Goal: Task Accomplishment & Management: Use online tool/utility

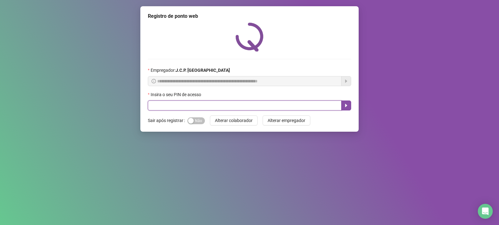
click at [167, 102] on input "text" at bounding box center [245, 105] width 194 height 10
type input "*****"
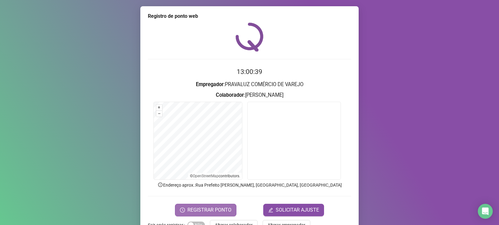
click at [216, 204] on button "REGISTRAR PONTO" at bounding box center [205, 210] width 61 height 12
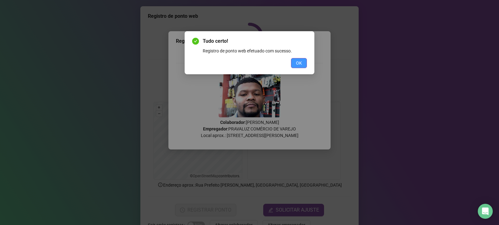
click at [301, 65] on span "OK" at bounding box center [299, 63] width 6 height 7
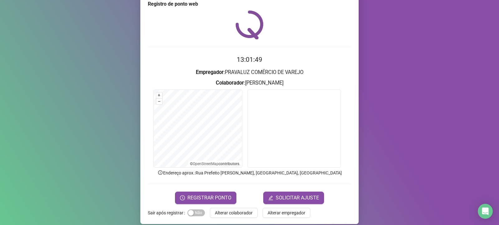
scroll to position [19, 0]
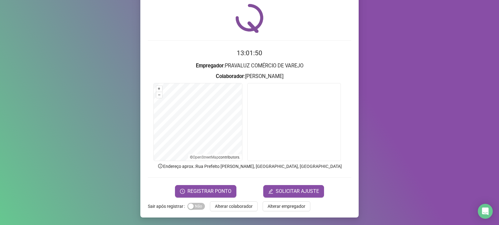
click at [234, 208] on span "Alterar colaborador" at bounding box center [234, 206] width 38 height 7
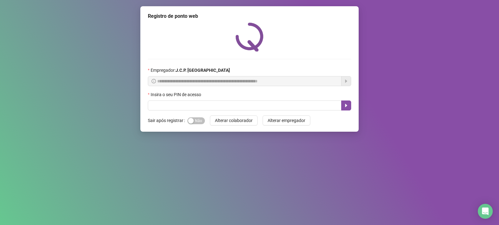
scroll to position [0, 0]
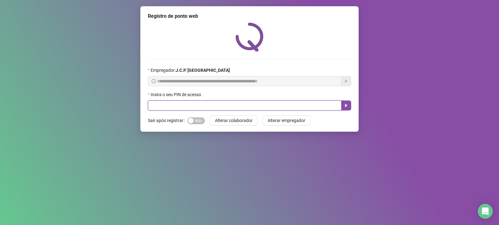
click at [182, 106] on input "text" at bounding box center [245, 105] width 194 height 10
type input "*****"
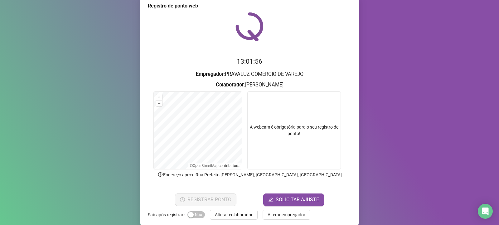
scroll to position [19, 0]
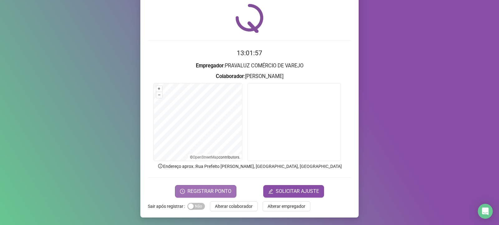
click at [220, 195] on button "REGISTRAR PONTO" at bounding box center [205, 191] width 61 height 12
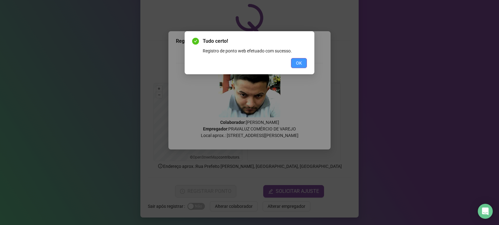
click at [300, 66] on span "OK" at bounding box center [299, 63] width 6 height 7
